Goal: Task Accomplishment & Management: Complete application form

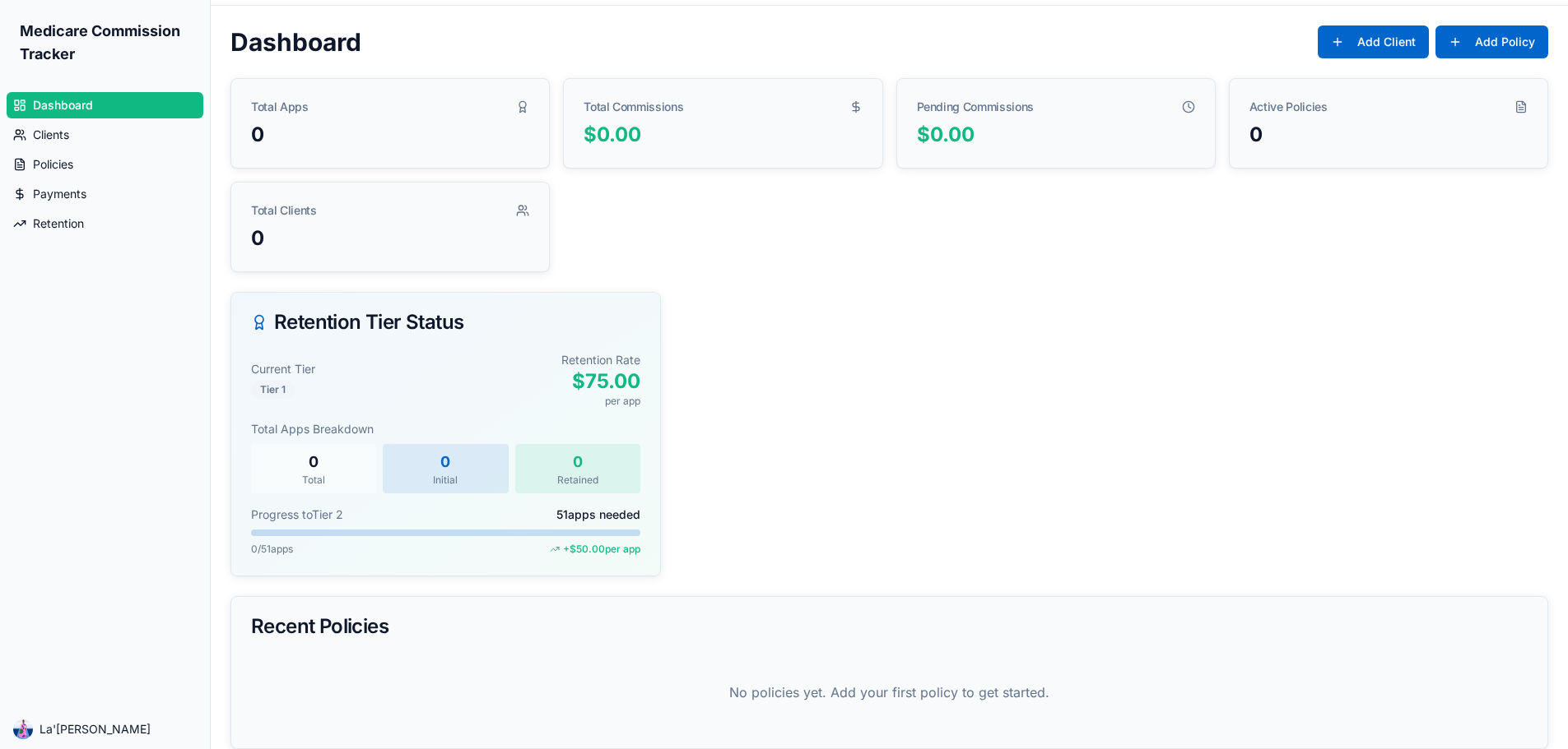
scroll to position [57, 0]
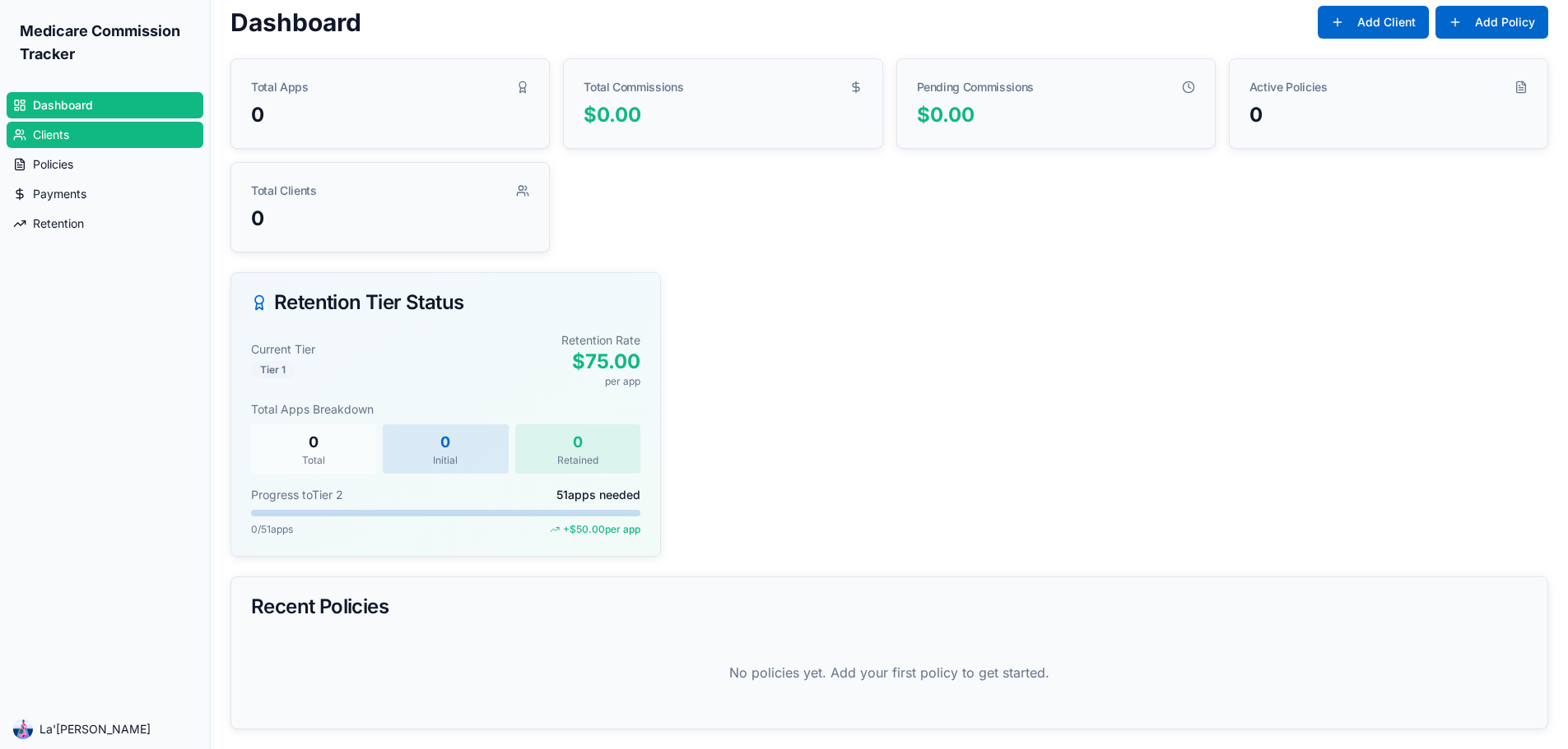
click at [47, 133] on span "Clients" at bounding box center [52, 135] width 37 height 17
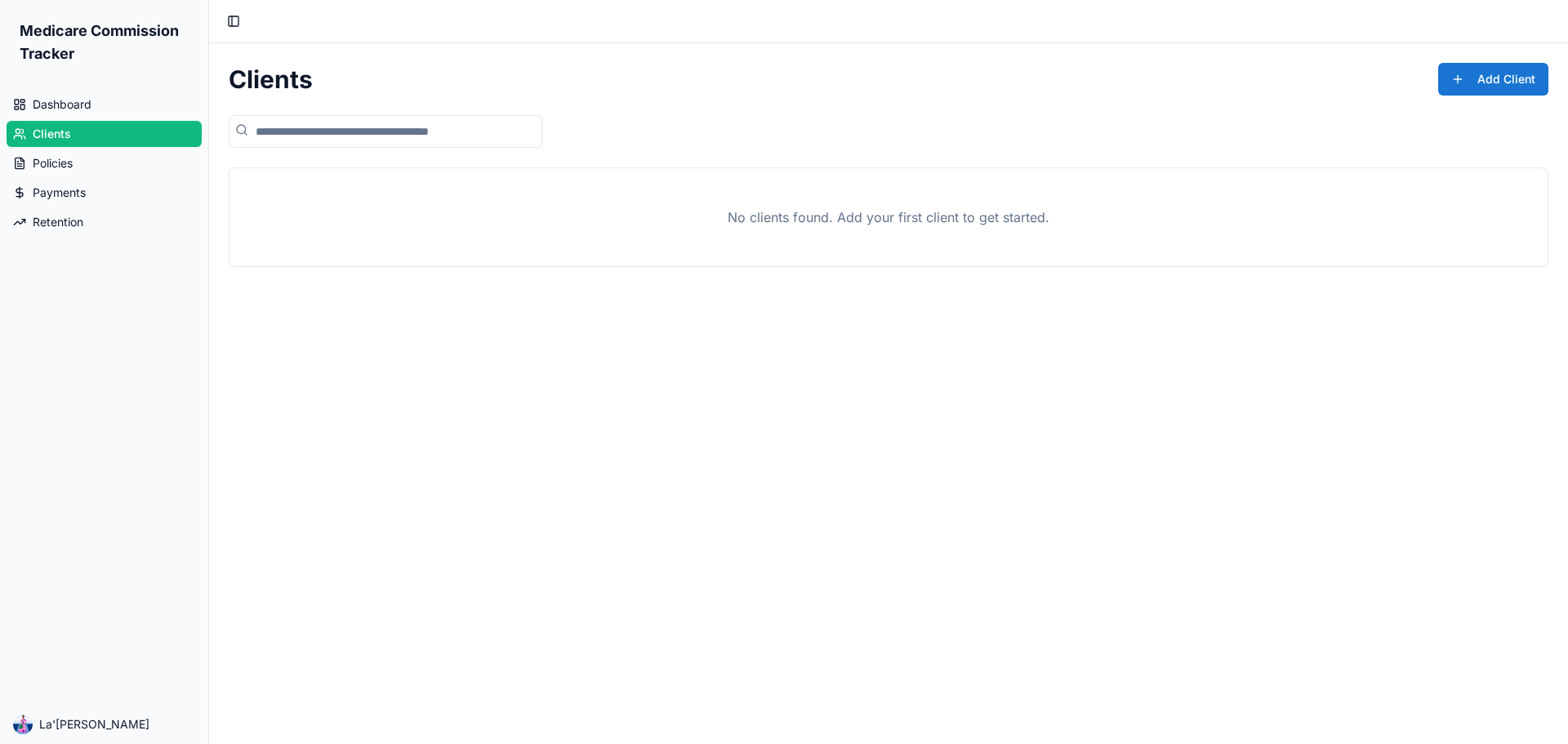
click at [1480, 79] on button "Add Client" at bounding box center [1493, 79] width 111 height 33
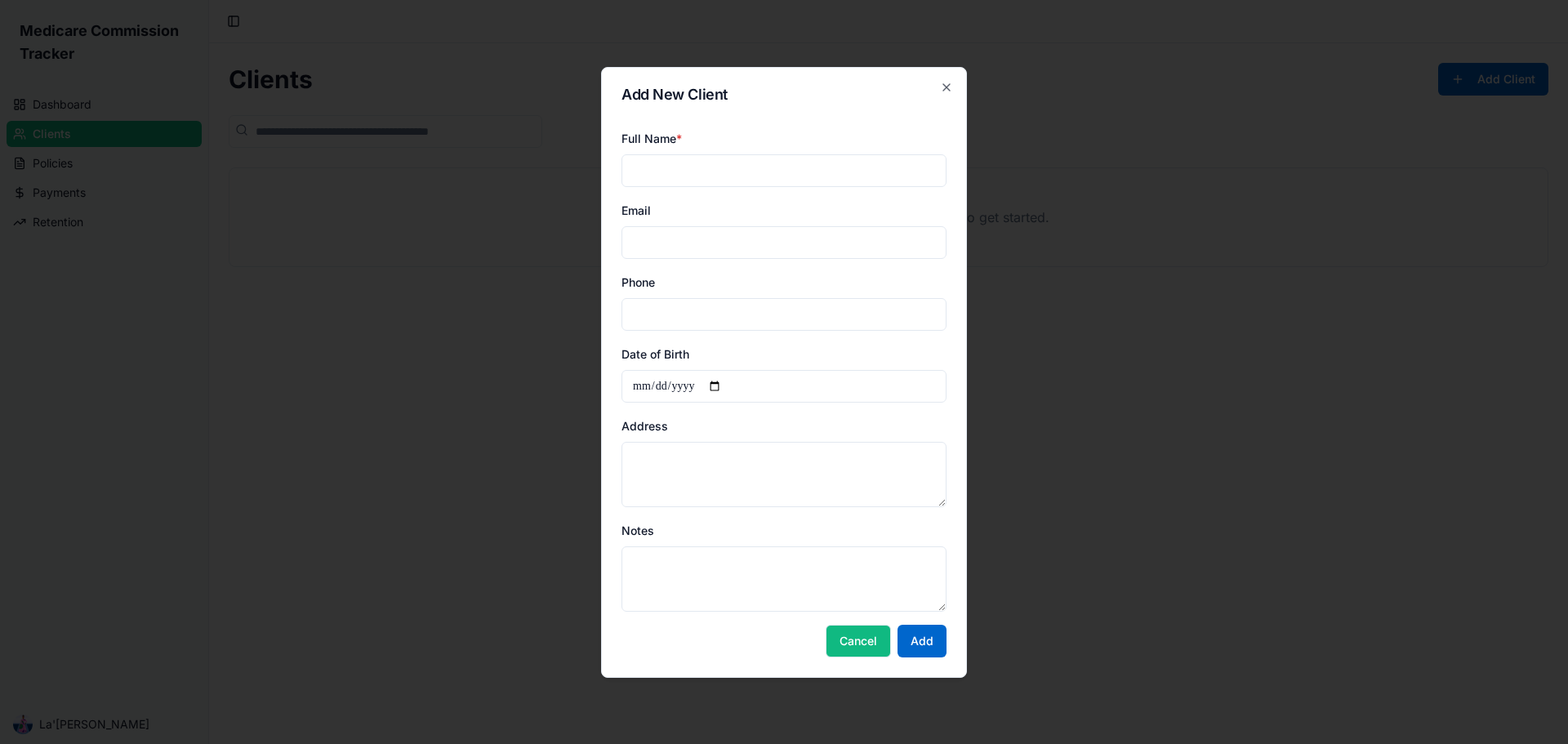
click at [829, 647] on button "Cancel" at bounding box center [857, 642] width 65 height 33
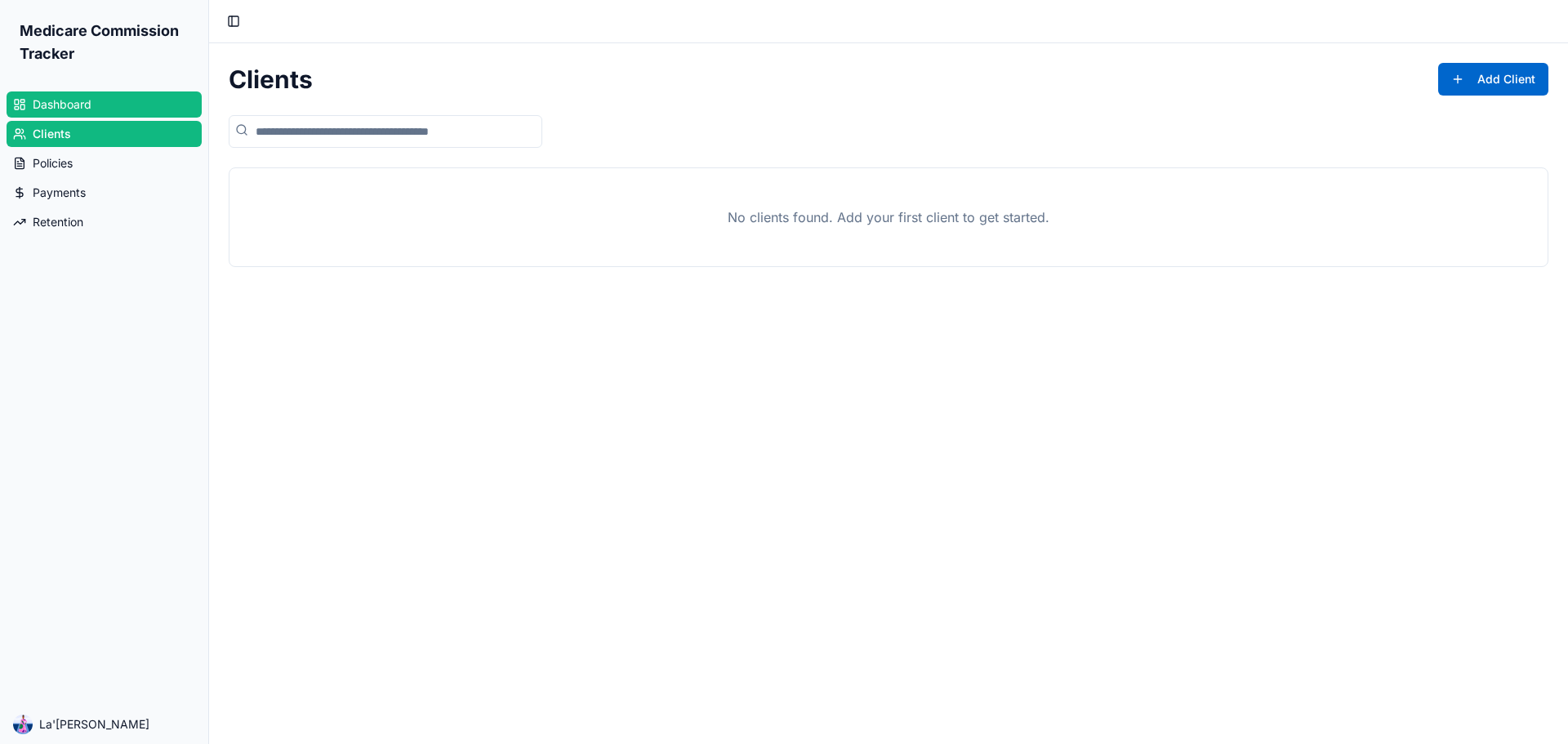
click at [141, 105] on link "Dashboard" at bounding box center [104, 105] width 195 height 26
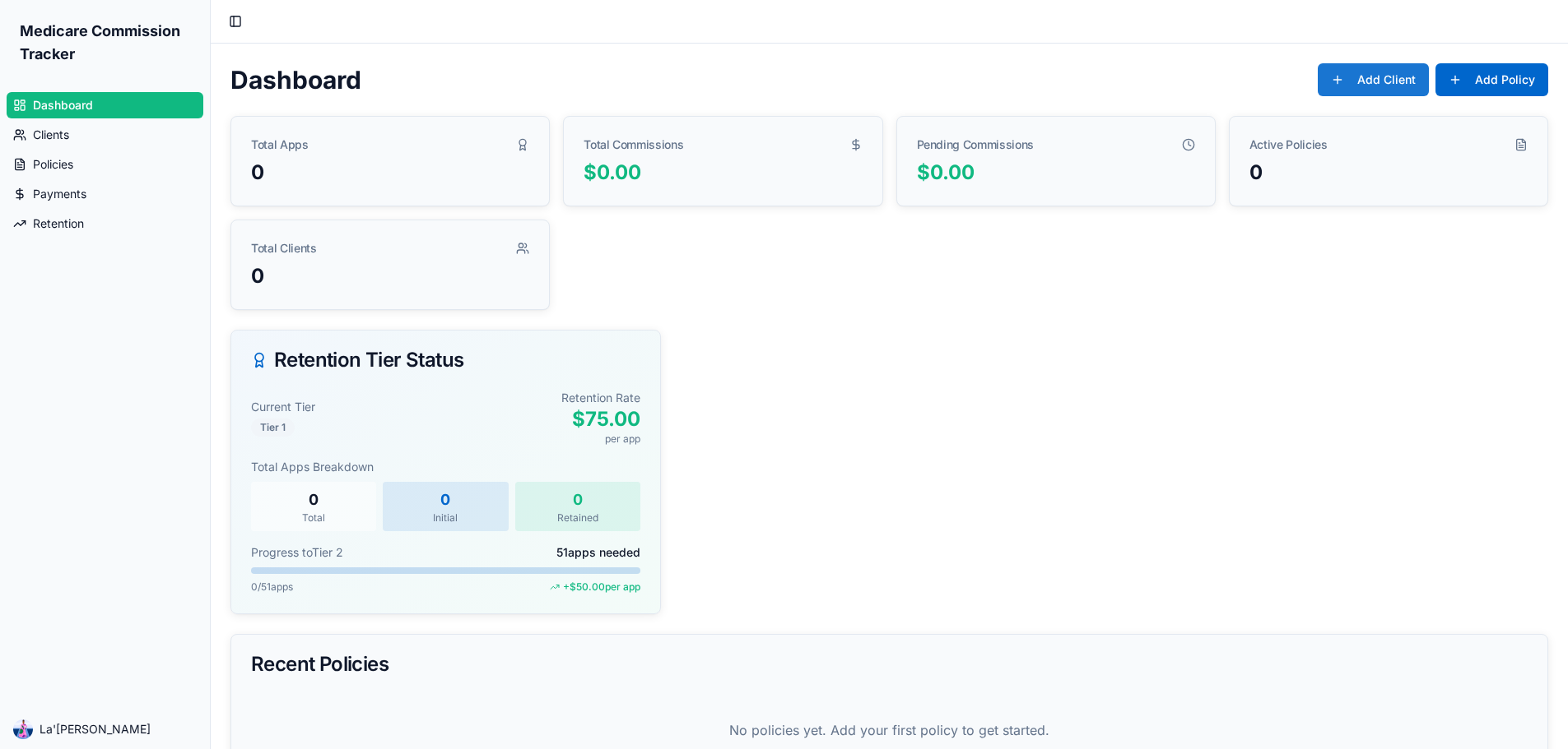
click at [1374, 83] on button "Add Client" at bounding box center [1373, 80] width 111 height 33
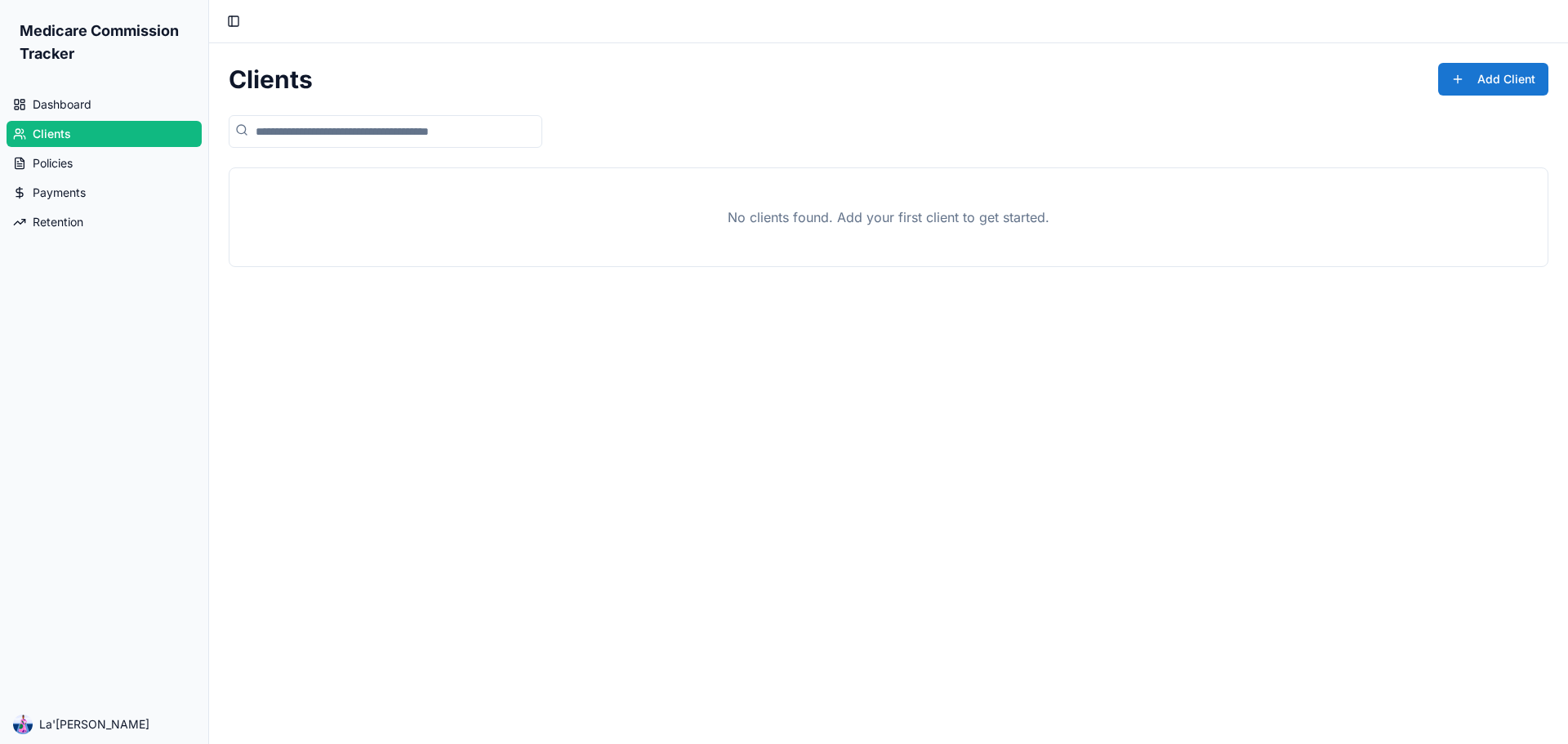
click at [1468, 84] on button "Add Client" at bounding box center [1493, 79] width 111 height 33
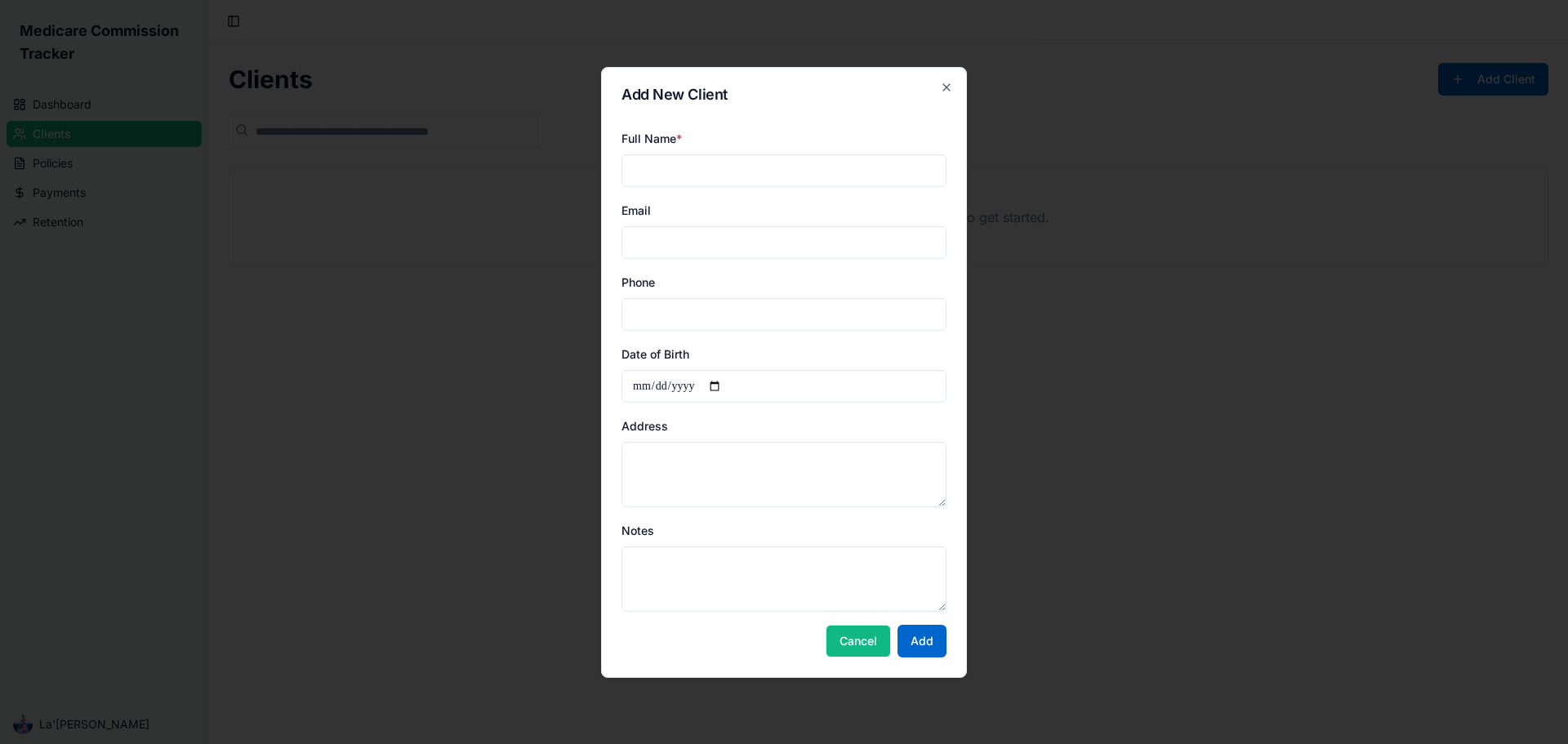
click at [877, 646] on button "Cancel" at bounding box center [857, 642] width 65 height 33
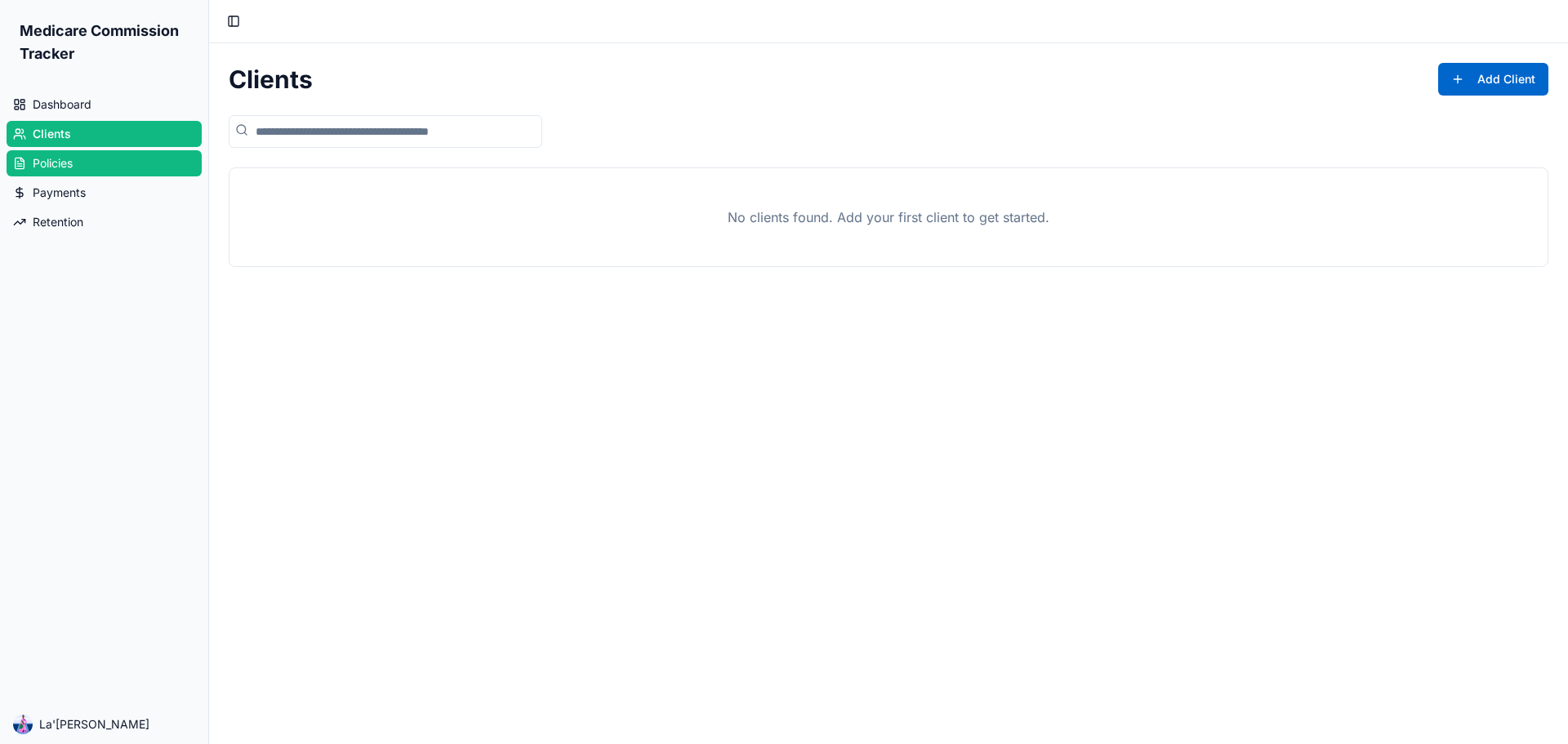
click at [149, 166] on link "Policies" at bounding box center [104, 163] width 195 height 26
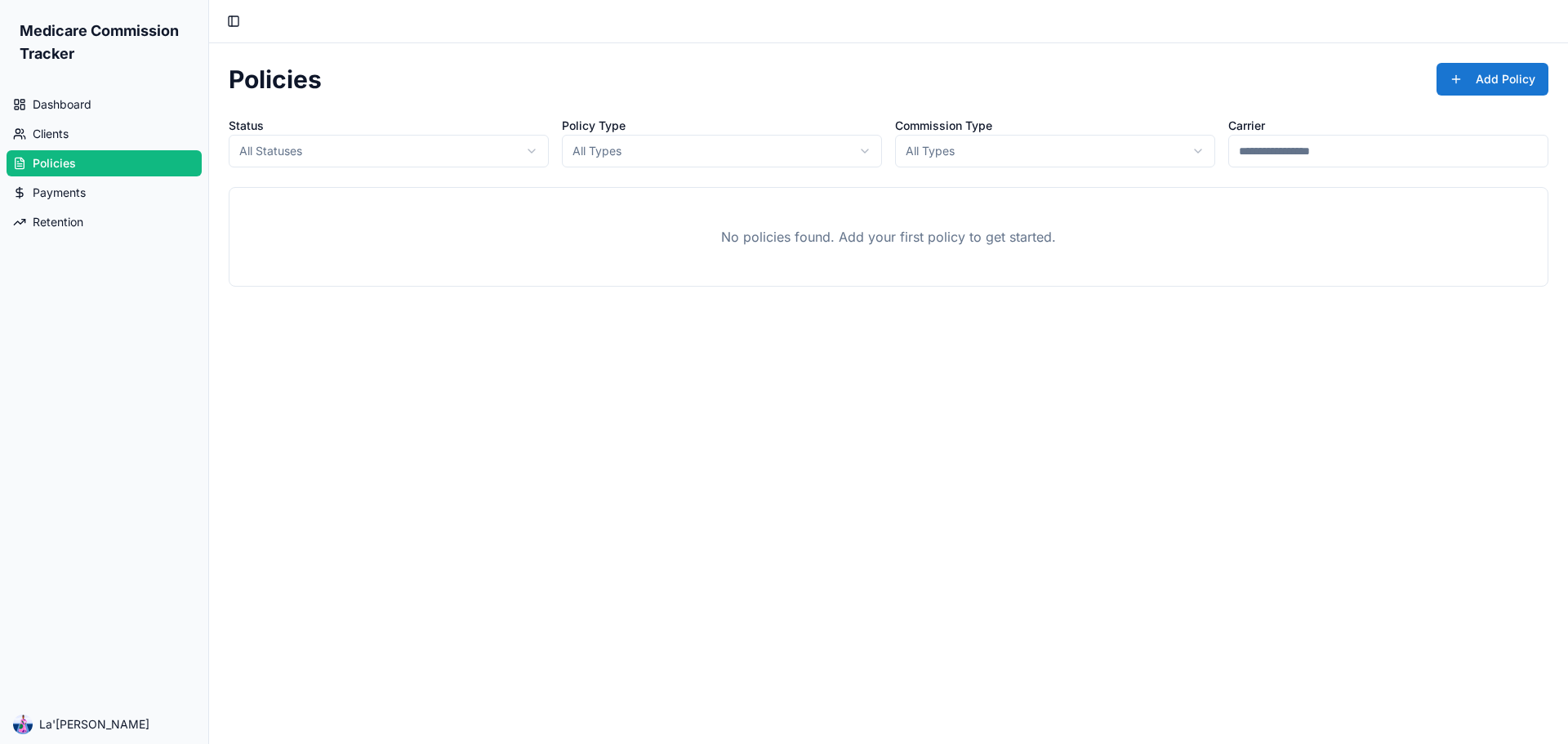
click at [1447, 75] on button "Add Policy" at bounding box center [1492, 79] width 112 height 33
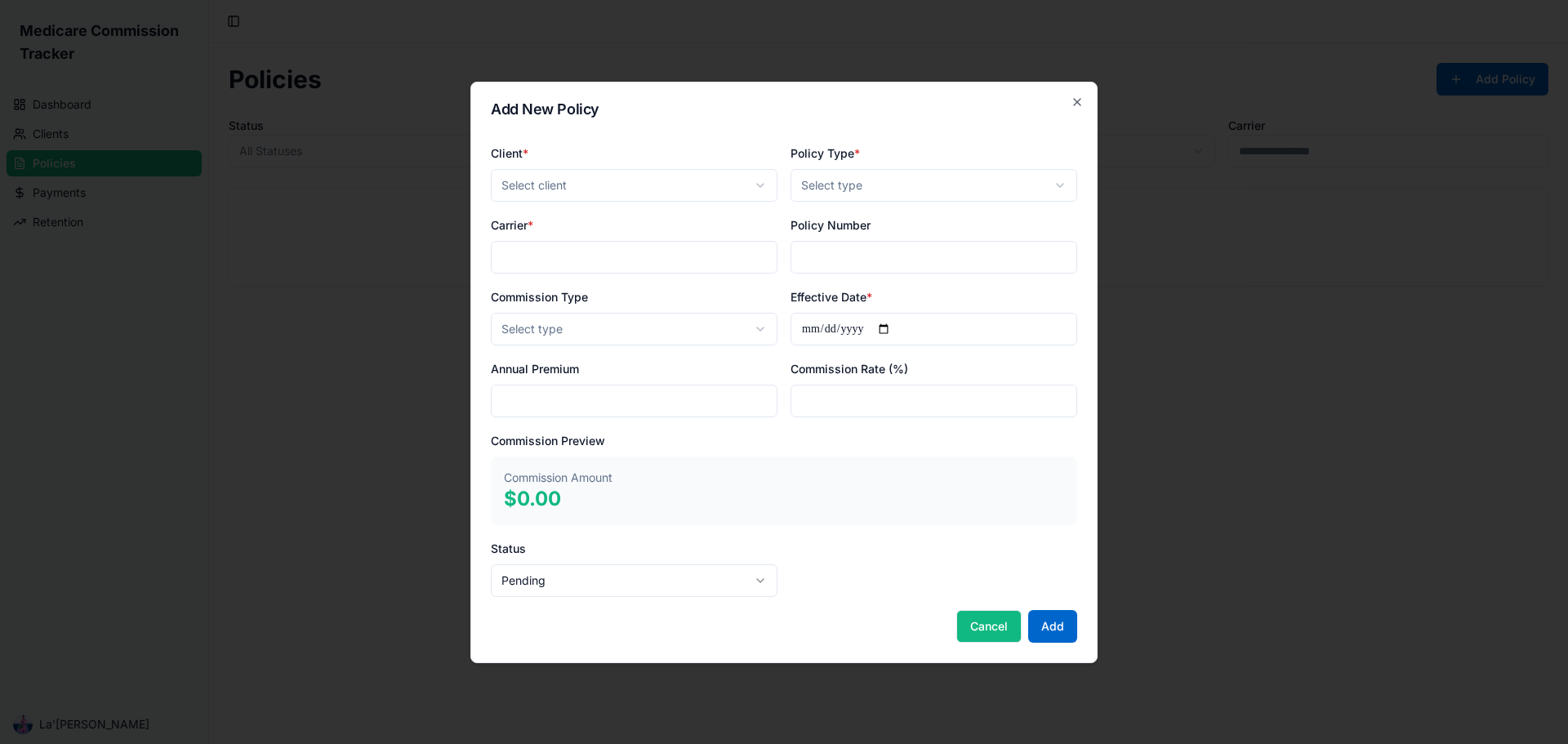
click at [989, 628] on button "Cancel" at bounding box center [989, 627] width 65 height 33
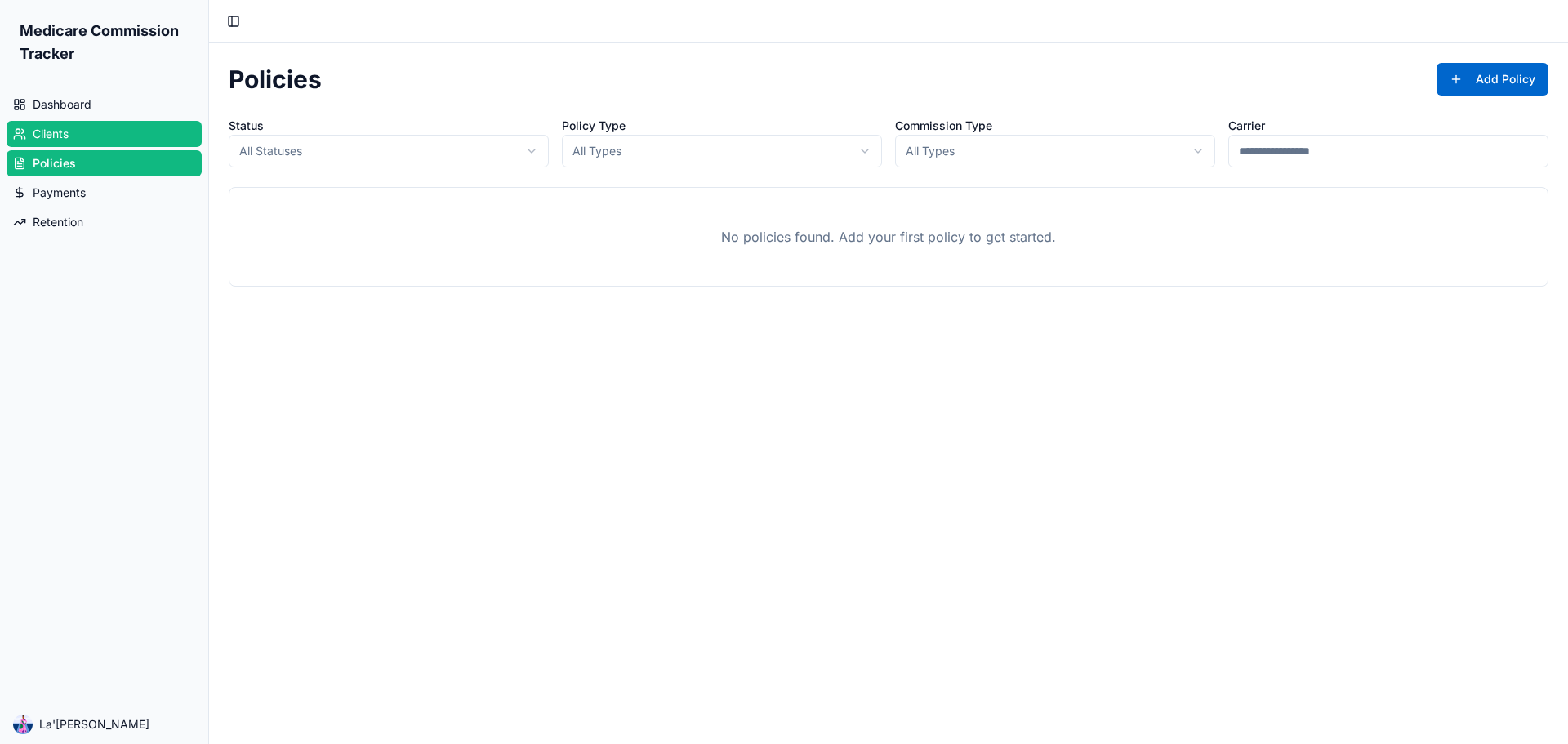
click at [139, 130] on link "Clients" at bounding box center [104, 134] width 195 height 26
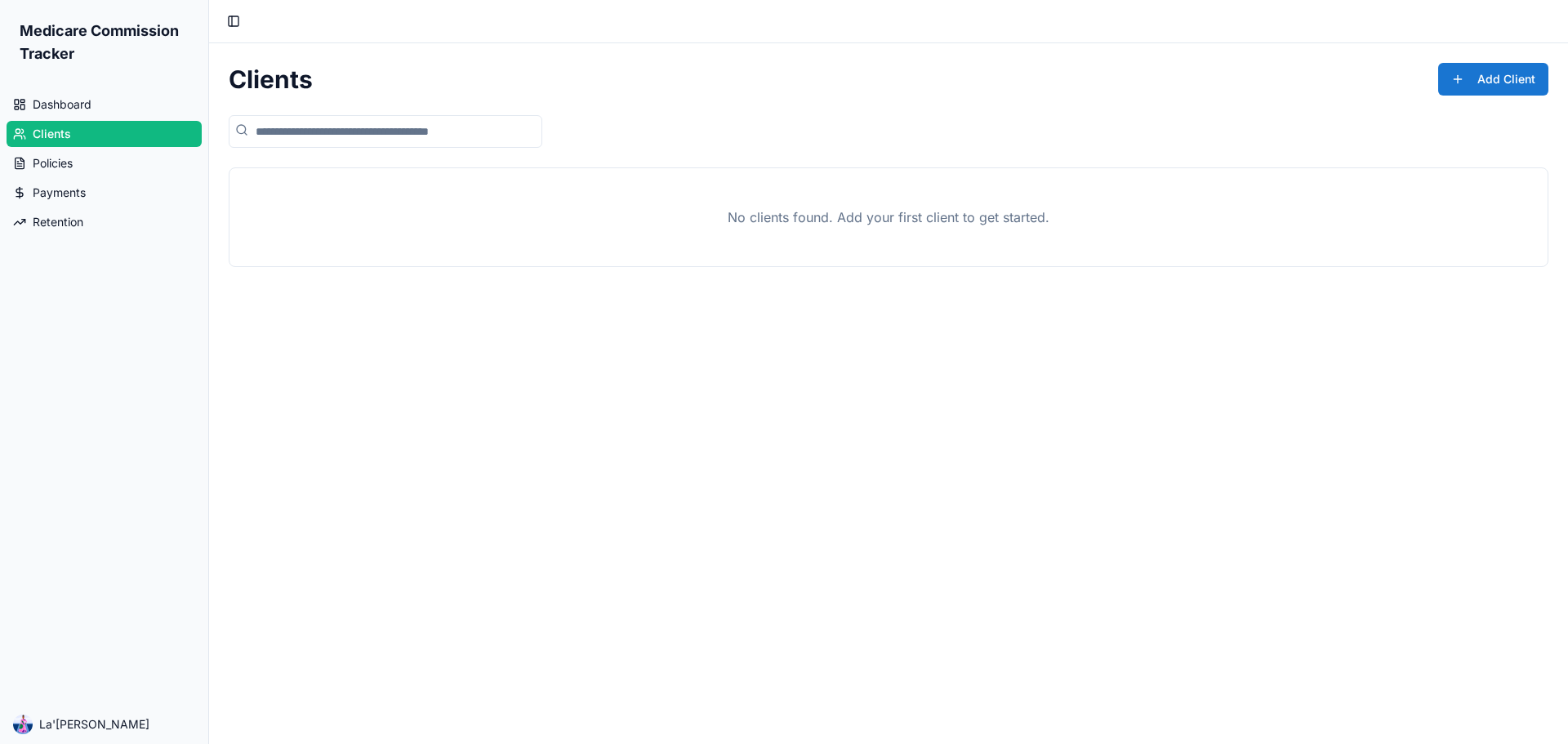
click at [1468, 92] on button "Add Client" at bounding box center [1493, 79] width 111 height 33
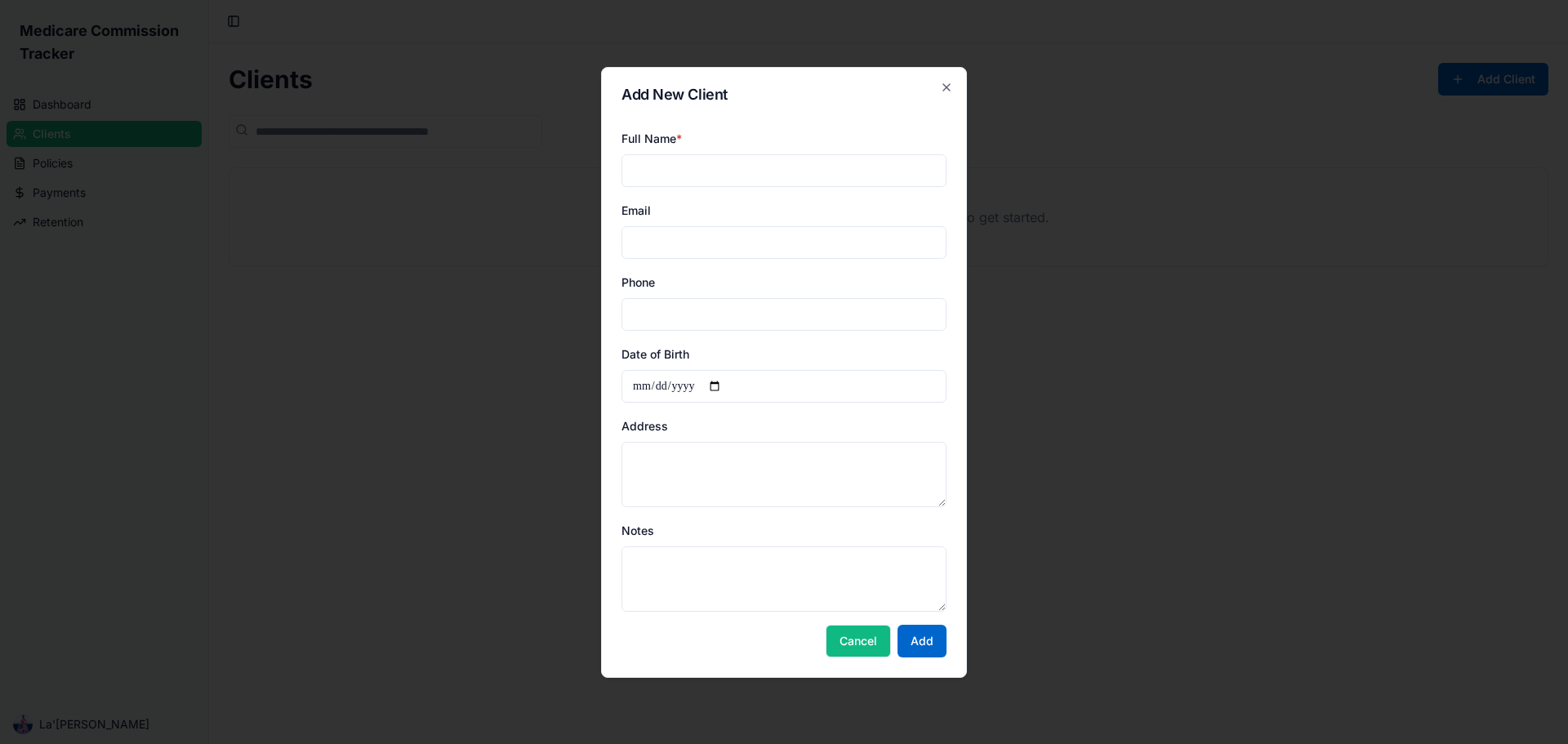
click at [867, 646] on button "Cancel" at bounding box center [857, 642] width 65 height 33
